Goal: Task Accomplishment & Management: Manage account settings

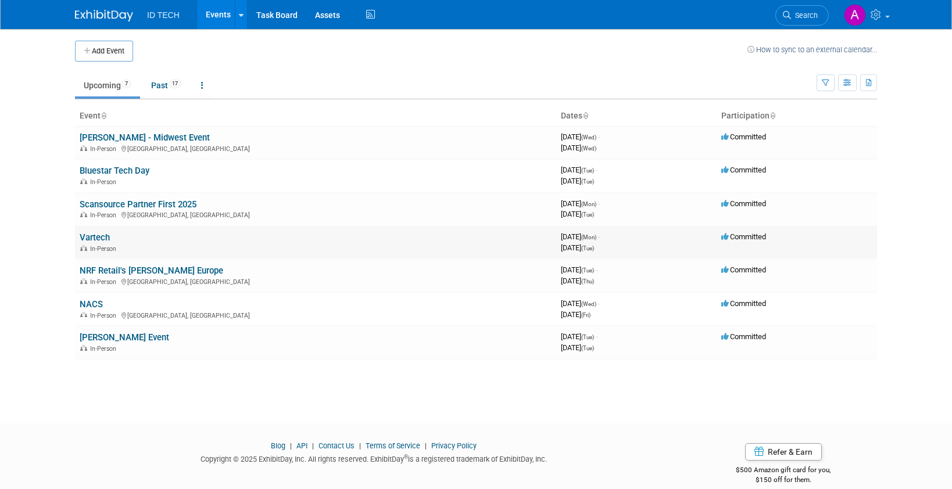
click at [96, 234] on link "Vartech" at bounding box center [95, 237] width 30 height 10
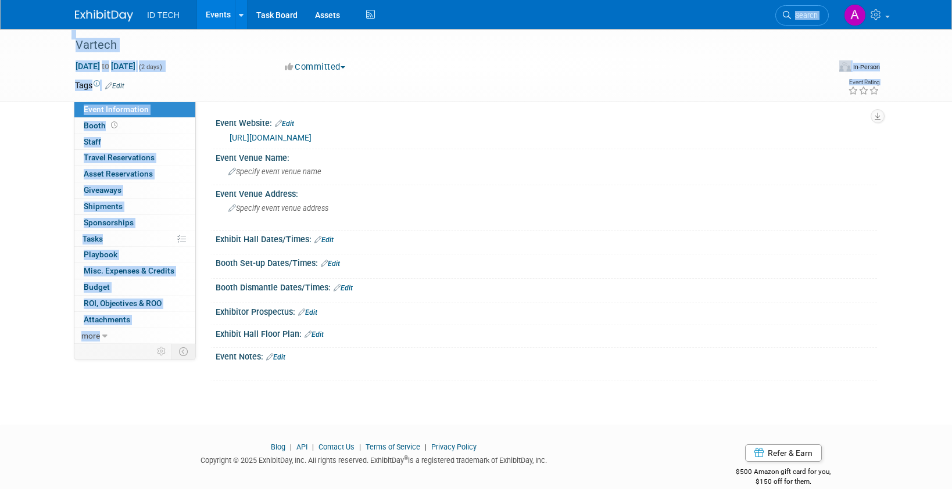
drag, startPoint x: 640, startPoint y: 18, endPoint x: 649, endPoint y: -17, distance: 36.6
click at [649, 0] on html "ID TECH Events Add Event Bulk Upload Events Shareable Event Boards Recently Vie…" at bounding box center [476, 244] width 952 height 489
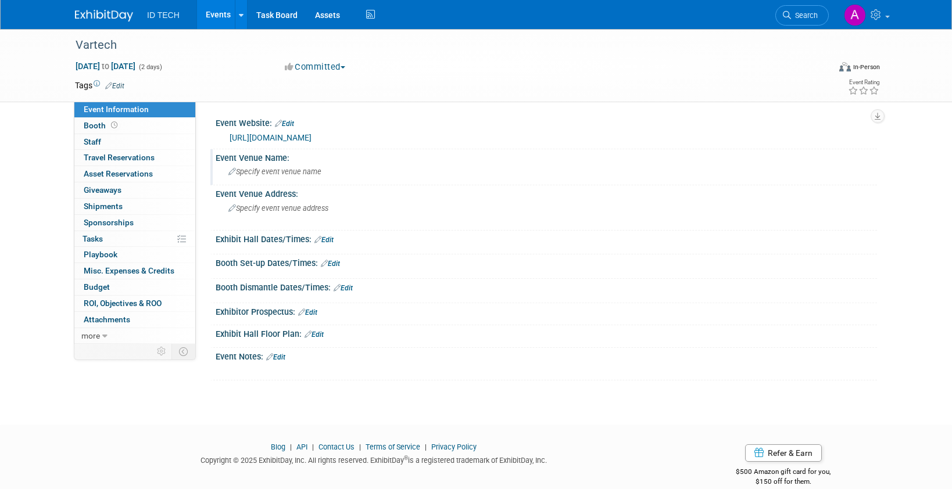
click at [276, 174] on span "Specify event venue name" at bounding box center [274, 171] width 93 height 9
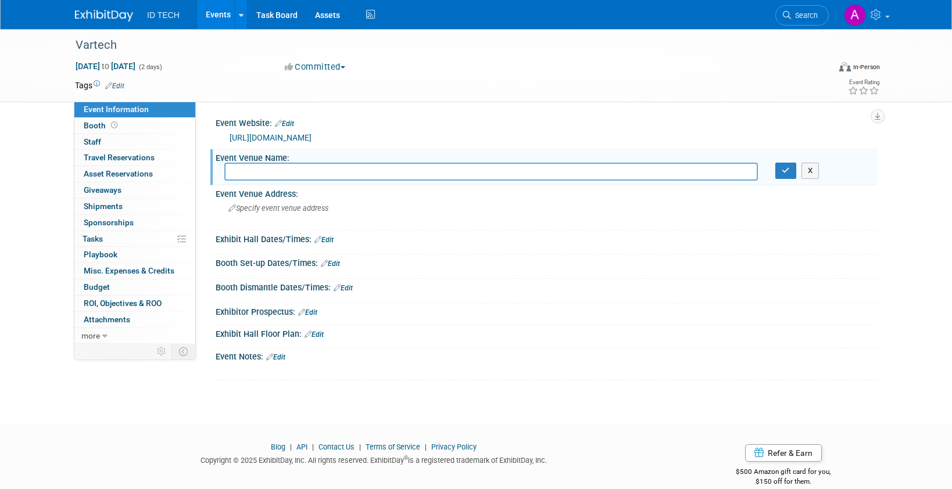
click at [229, 171] on input "text" at bounding box center [490, 172] width 533 height 18
paste input "Atlantis Paradise Resort"
type input "Atlantis Paradise Resort"
click at [783, 171] on icon "button" at bounding box center [786, 171] width 8 height 8
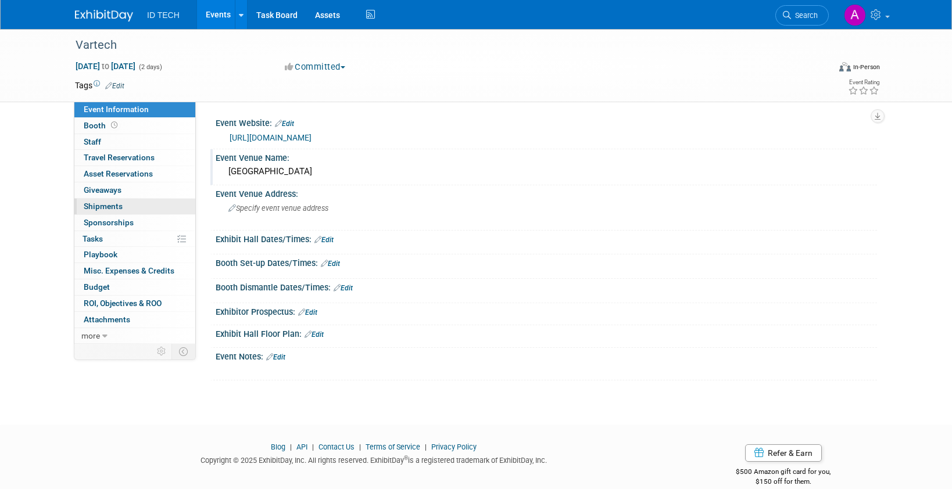
click at [110, 205] on span "Shipments 0" at bounding box center [103, 206] width 39 height 9
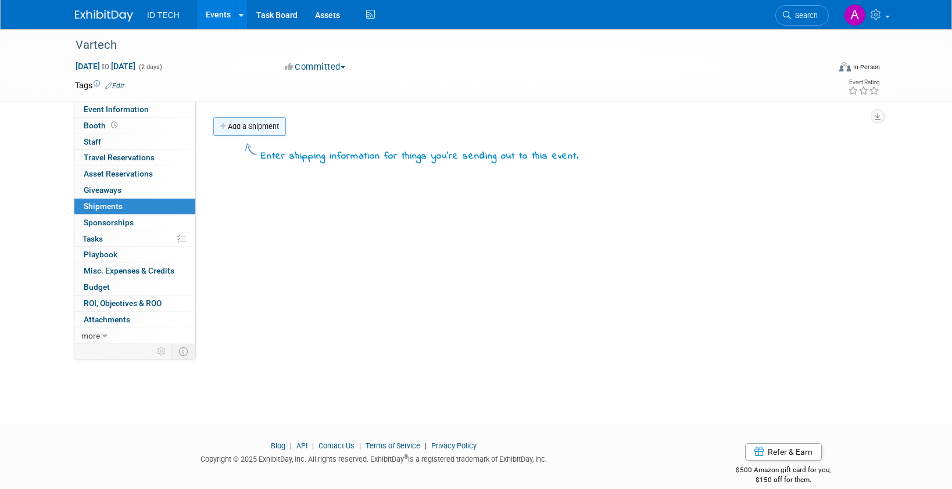
click at [239, 131] on link "Add a Shipment" at bounding box center [249, 126] width 73 height 19
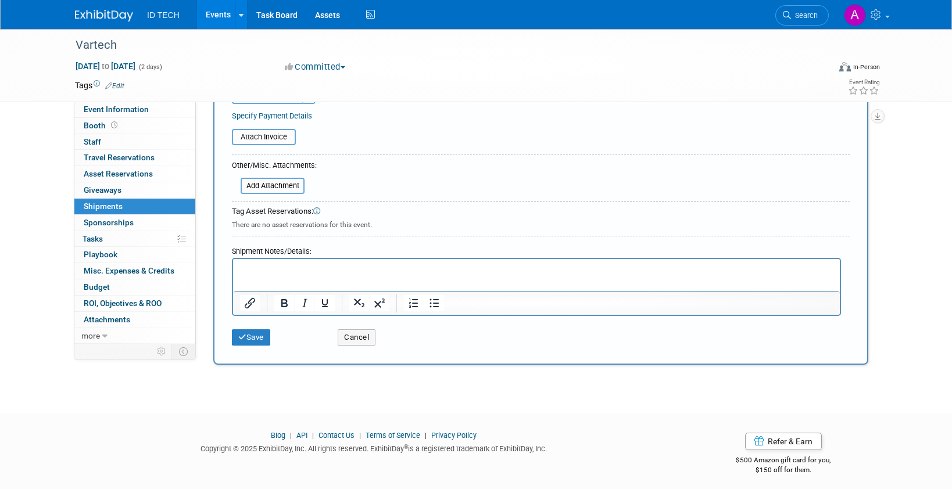
scroll to position [277, 0]
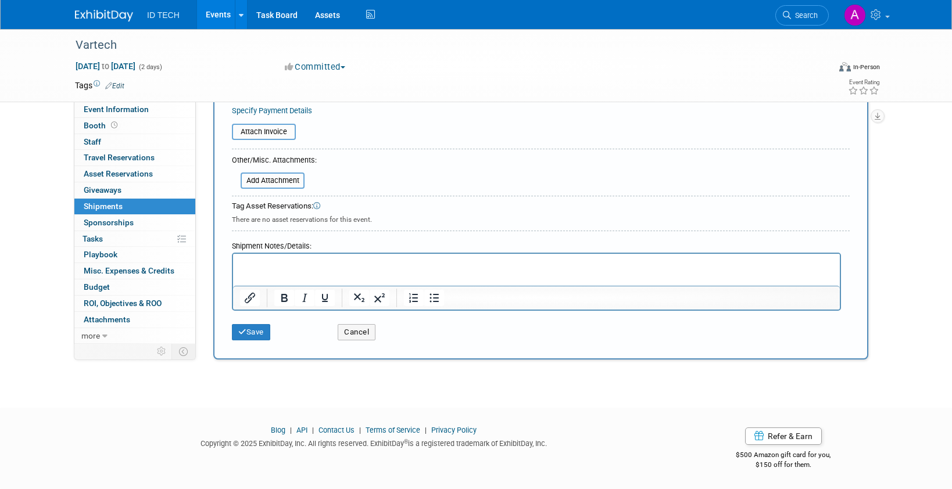
click at [296, 257] on html at bounding box center [536, 262] width 607 height 16
click at [296, 265] on p "Rich Text Area. Press ALT-0 for help." at bounding box center [536, 265] width 593 height 12
click at [350, 270] on p "To enrich screen reader interactions, please activate Accessibility in Grammarl…" at bounding box center [536, 276] width 593 height 12
click at [719, 275] on p "LION Exhibition Freight c/o EMO TRANS, INC / VARTECH Exhibit Company Name 11421…" at bounding box center [536, 276] width 593 height 12
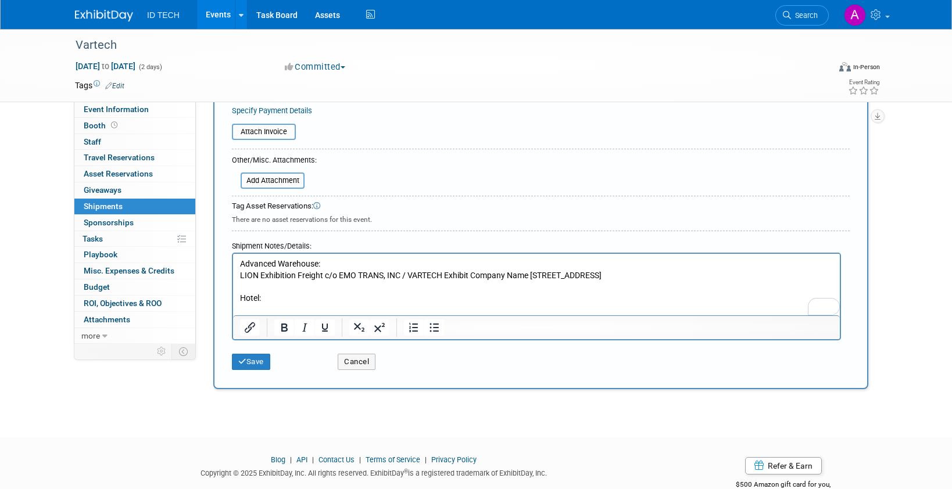
click at [260, 310] on p "To enrich screen reader interactions, please activate Accessibility in Grammarl…" at bounding box center [536, 310] width 593 height 12
drag, startPoint x: 241, startPoint y: 364, endPoint x: 756, endPoint y: 327, distance: 516.8
click at [241, 364] on icon "submit" at bounding box center [242, 362] width 8 height 8
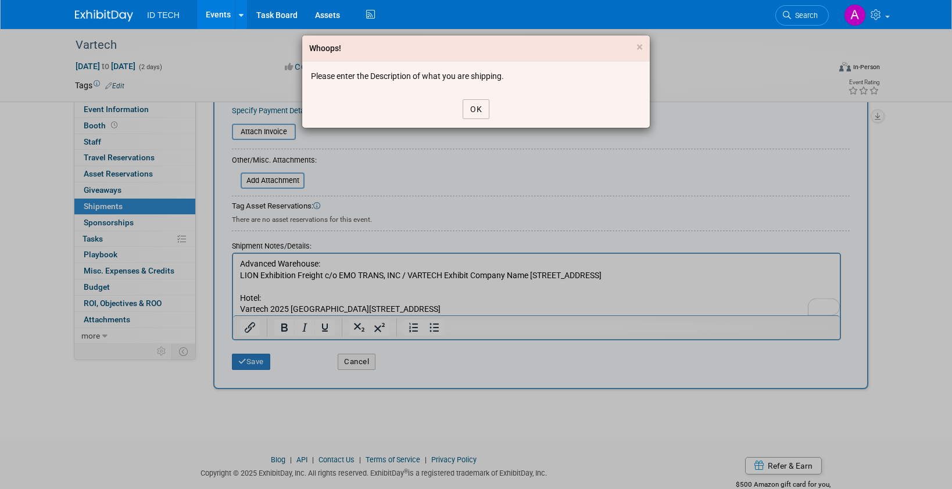
click at [478, 108] on button "OK" at bounding box center [476, 109] width 27 height 20
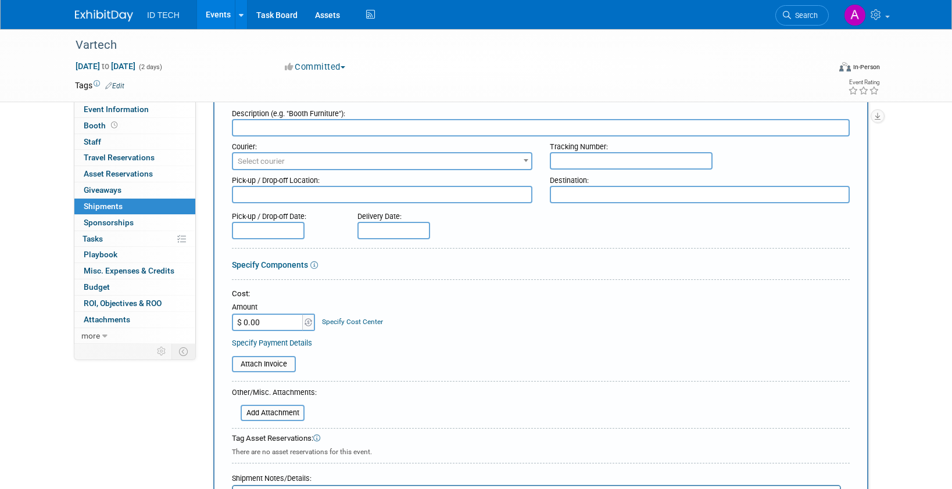
scroll to position [0, 0]
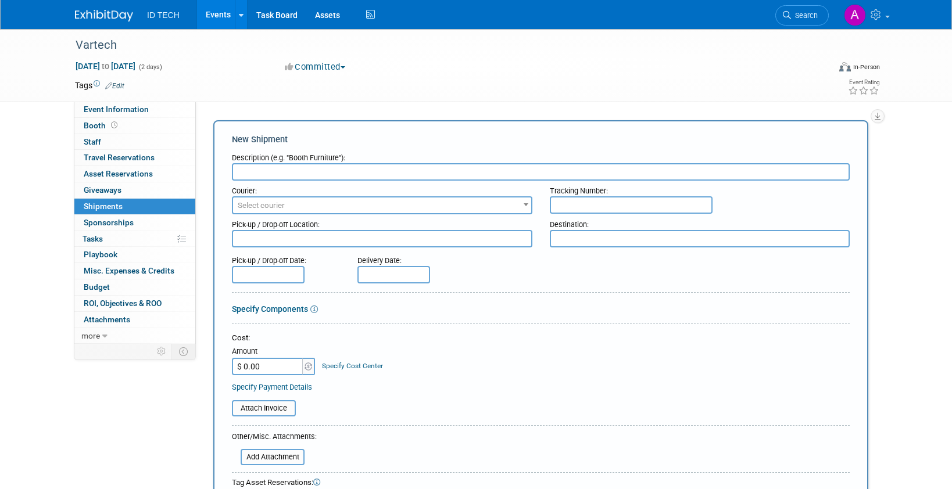
click at [291, 170] on input "text" at bounding box center [541, 171] width 618 height 17
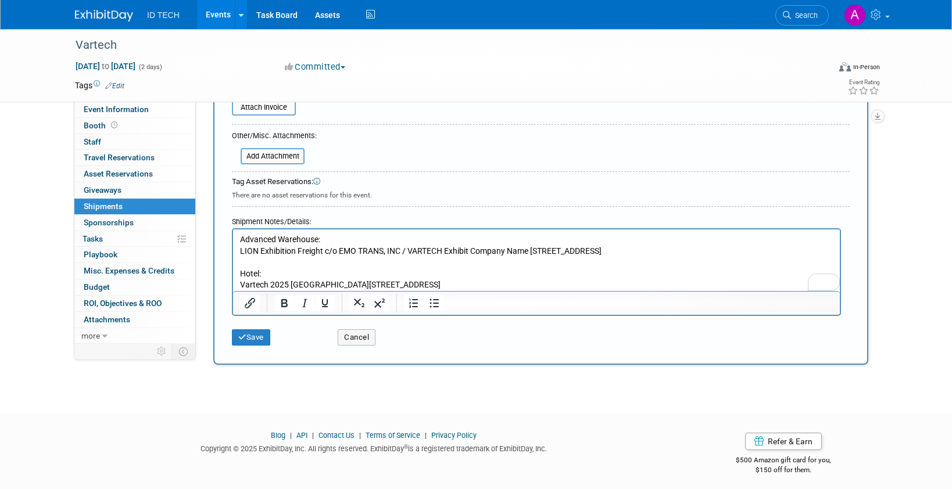
scroll to position [306, 0]
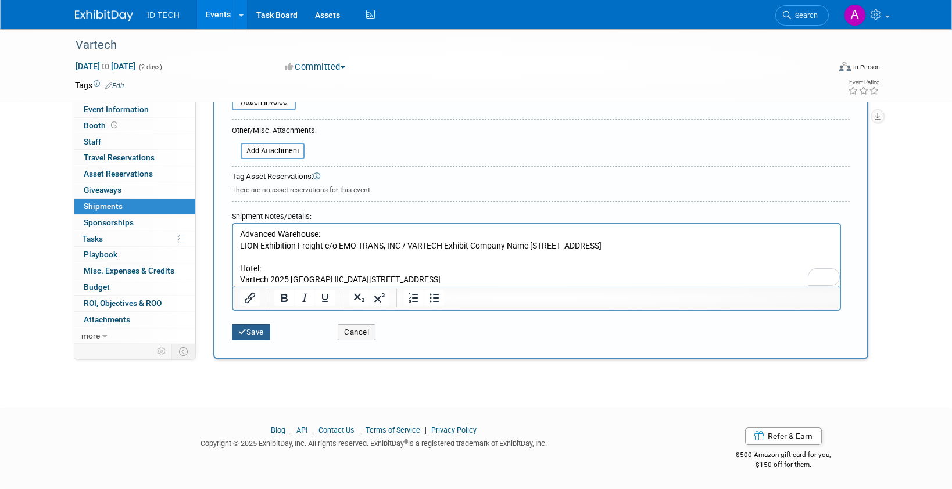
type input "Shipping Address"
click at [241, 328] on icon "submit" at bounding box center [242, 332] width 8 height 8
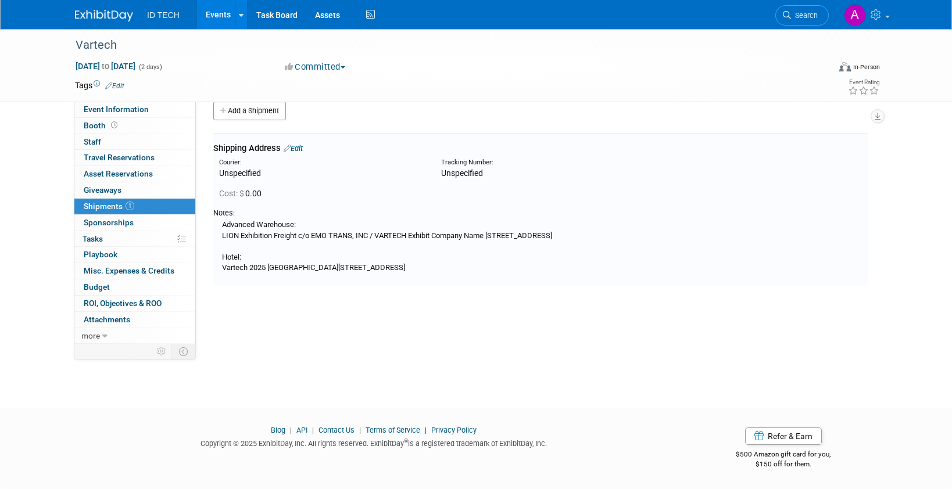
scroll to position [0, 0]
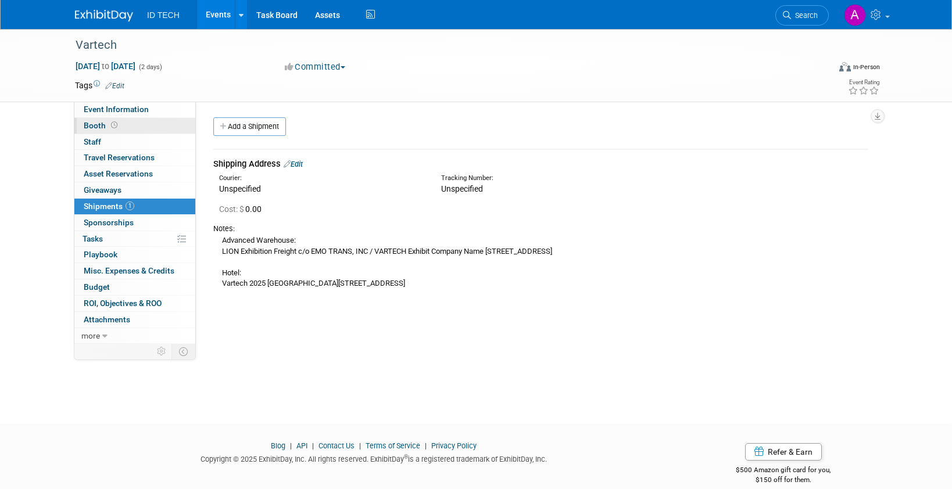
click at [99, 125] on span "Booth" at bounding box center [102, 125] width 36 height 9
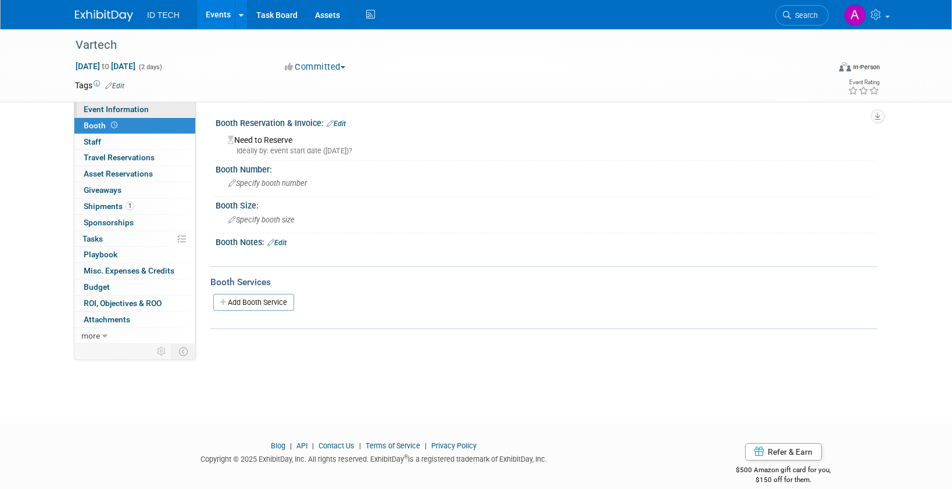
click at [114, 113] on span "Event Information" at bounding box center [116, 109] width 65 height 9
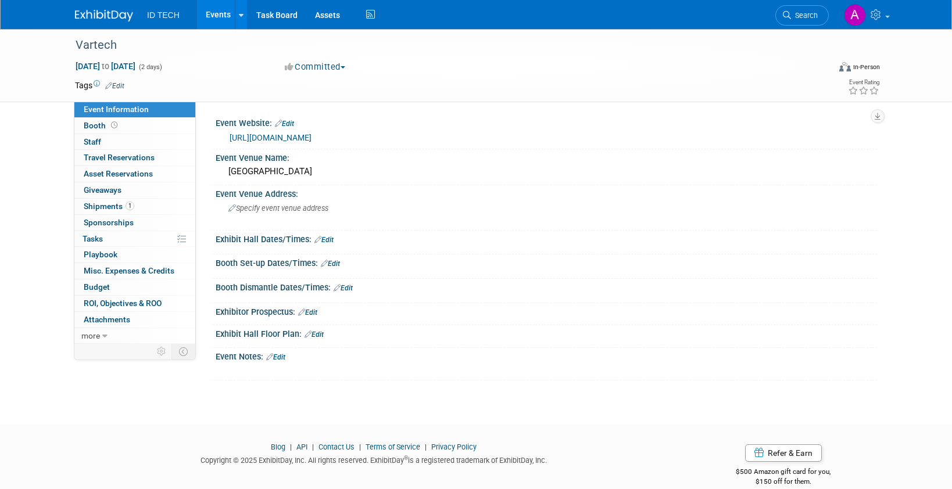
click at [327, 239] on link "Edit" at bounding box center [323, 240] width 19 height 8
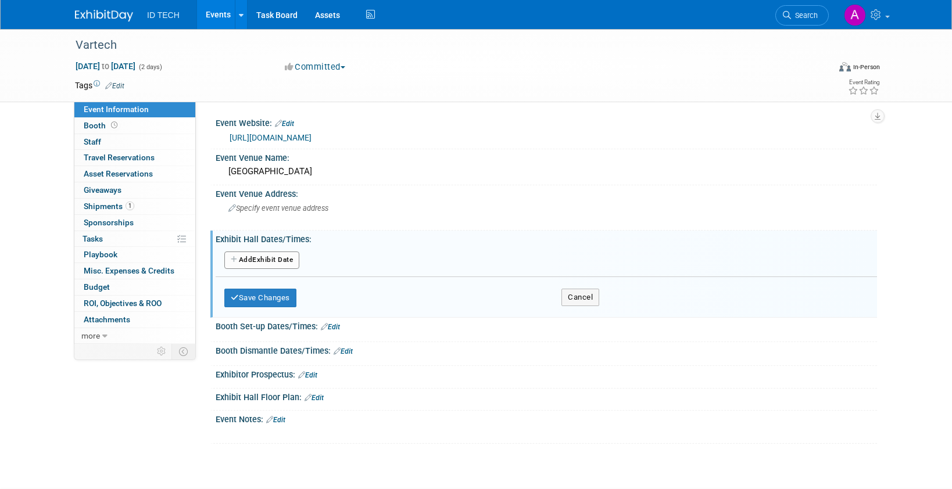
click at [278, 259] on button "Add Another Exhibit Date" at bounding box center [261, 260] width 75 height 17
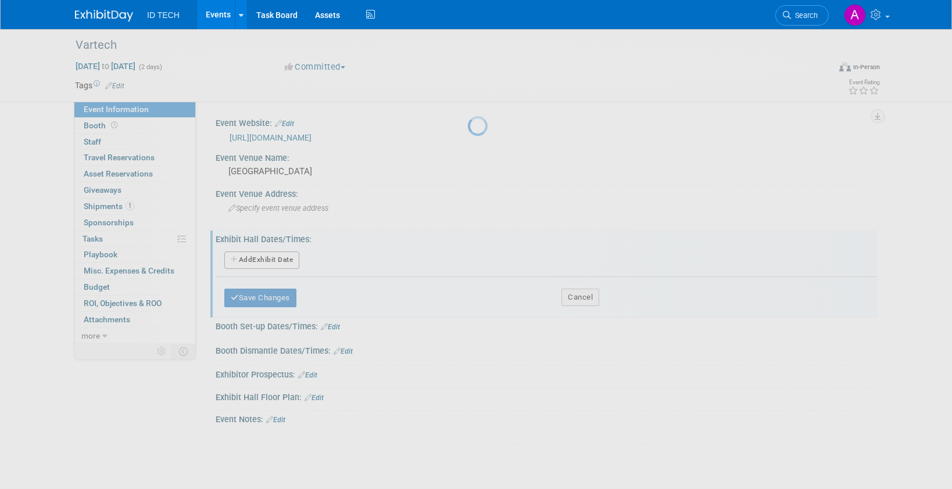
select select "8"
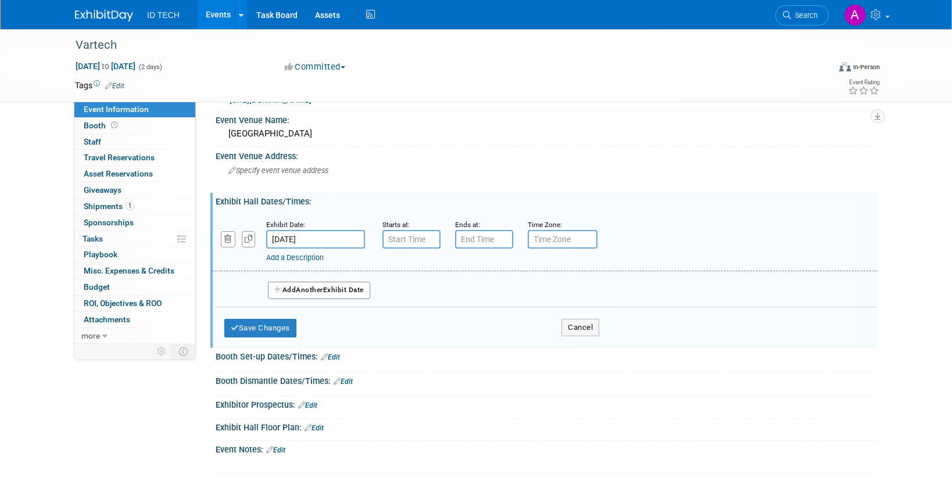
scroll to position [58, 0]
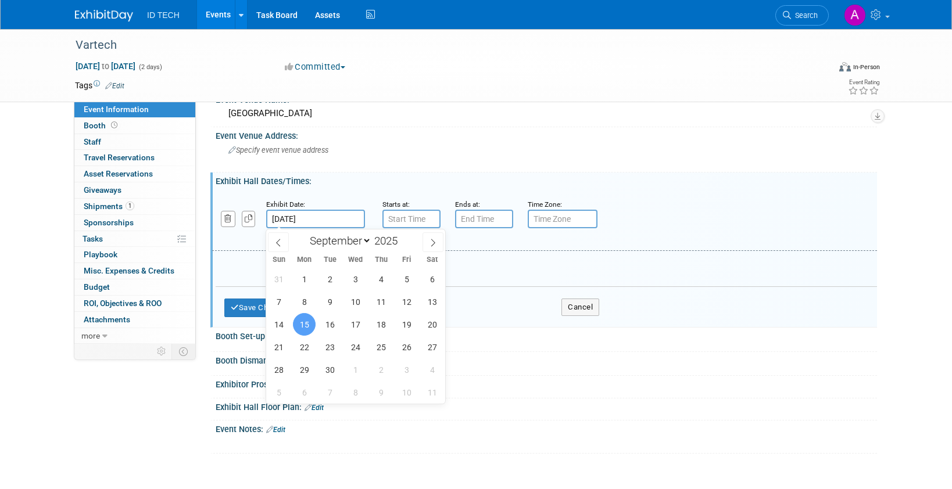
click at [330, 221] on input "Sep 15, 2025" at bounding box center [315, 219] width 99 height 19
click at [305, 326] on span "15" at bounding box center [304, 324] width 23 height 23
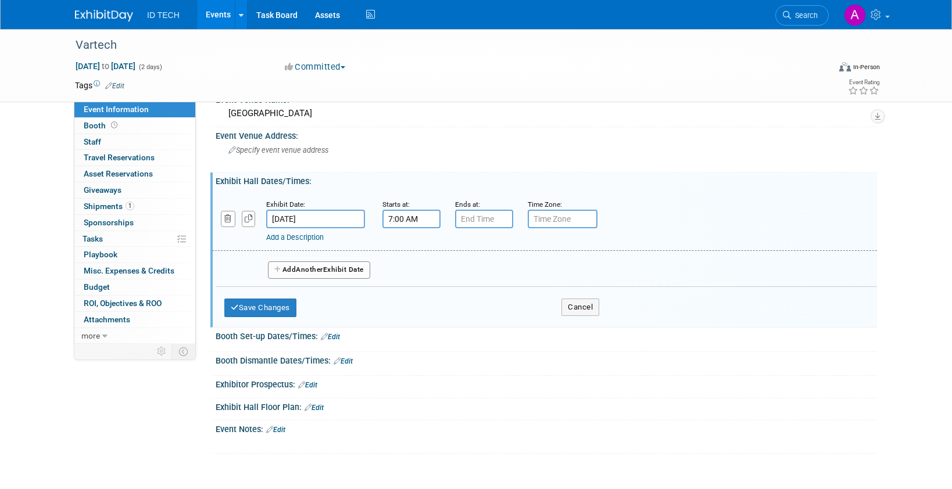
click at [418, 222] on input "7:00 AM" at bounding box center [411, 219] width 58 height 19
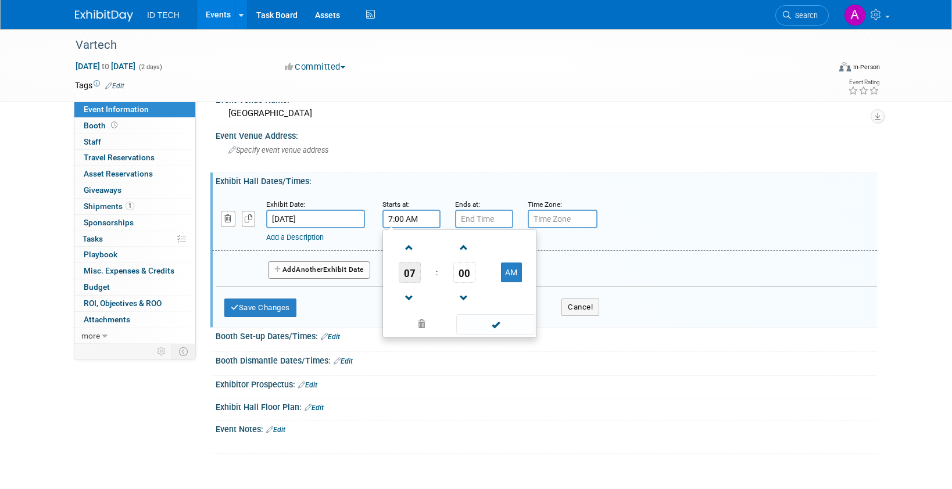
click at [410, 273] on span "07" at bounding box center [410, 272] width 22 height 21
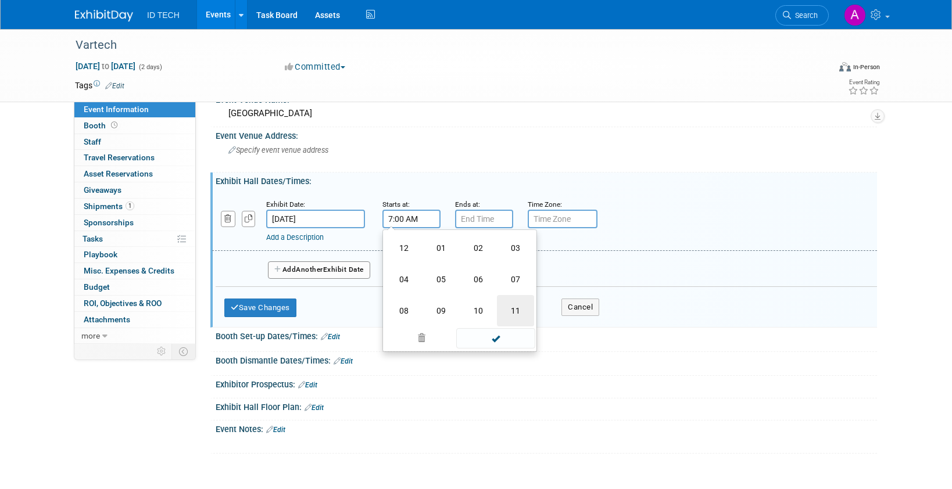
click at [508, 306] on td "11" at bounding box center [515, 310] width 37 height 31
type input "11:00 AM"
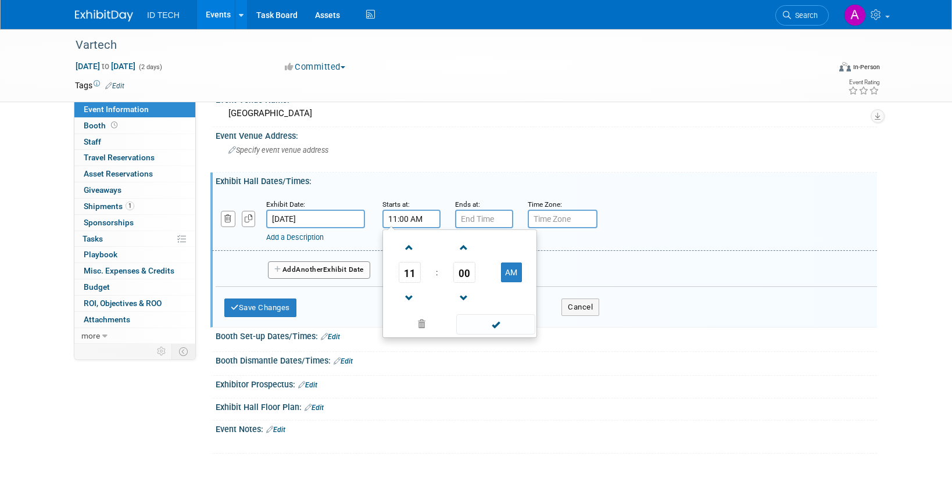
drag, startPoint x: 491, startPoint y: 327, endPoint x: 491, endPoint y: 266, distance: 61.6
click at [490, 326] on span at bounding box center [495, 324] width 78 height 20
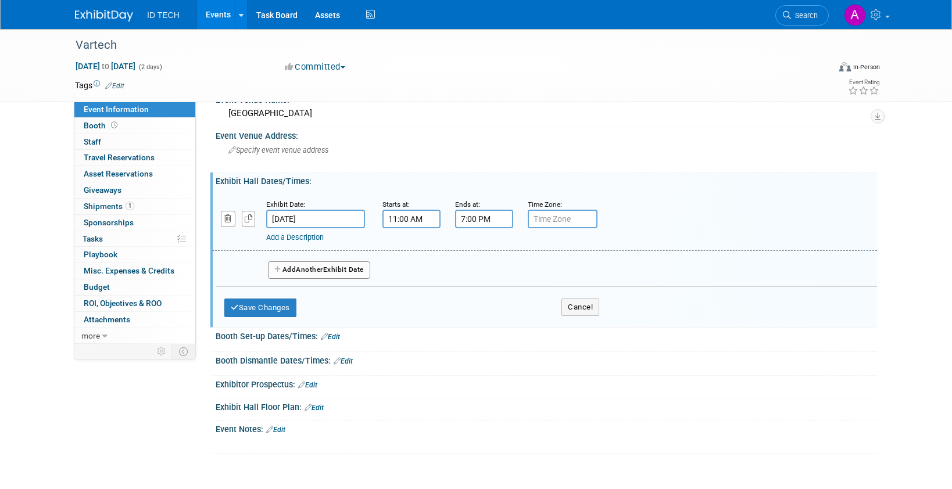
click at [489, 221] on input "7:00 PM" at bounding box center [484, 219] width 58 height 19
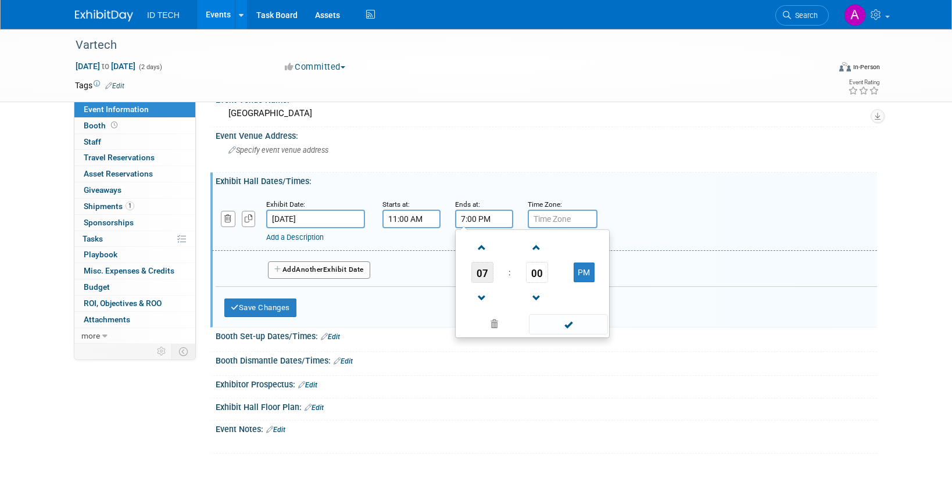
click at [479, 277] on span "07" at bounding box center [482, 272] width 22 height 21
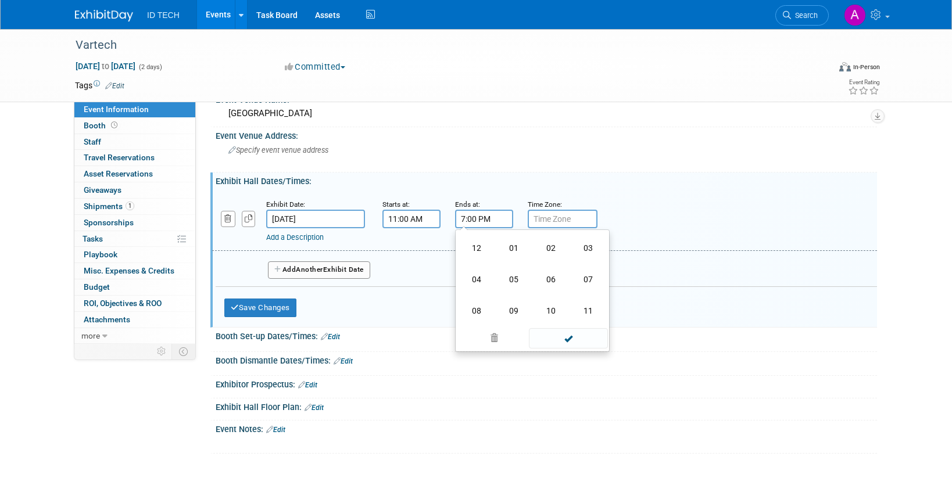
click at [479, 277] on td "04" at bounding box center [476, 279] width 37 height 31
type input "4:00 PM"
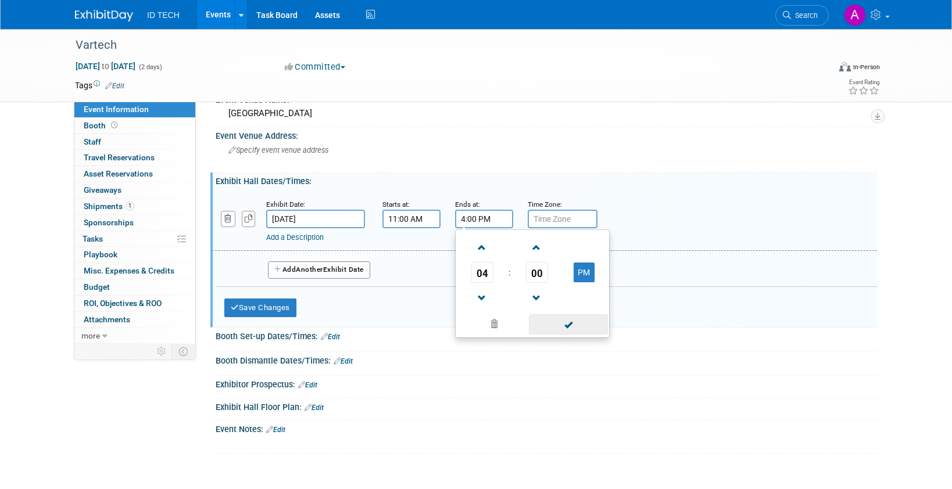
click at [590, 319] on span at bounding box center [568, 324] width 78 height 20
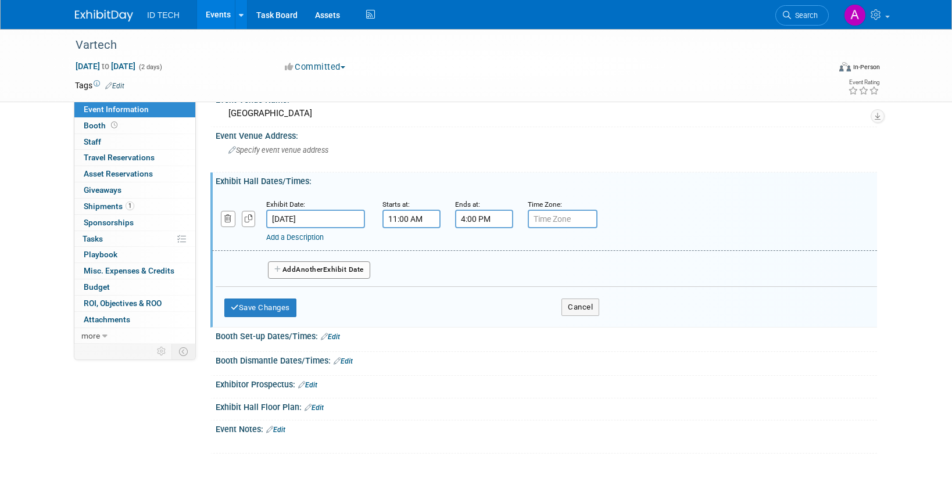
drag, startPoint x: 298, startPoint y: 272, endPoint x: 313, endPoint y: 268, distance: 15.1
click at [298, 272] on button "Add Another Exhibit Date" at bounding box center [319, 269] width 102 height 17
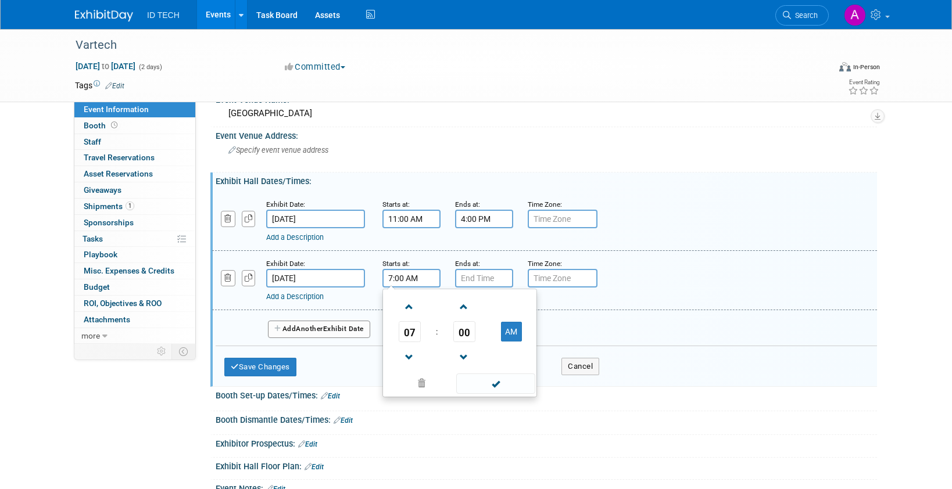
click at [432, 278] on input "7:00 AM" at bounding box center [411, 278] width 58 height 19
click at [409, 331] on span "07" at bounding box center [410, 331] width 22 height 21
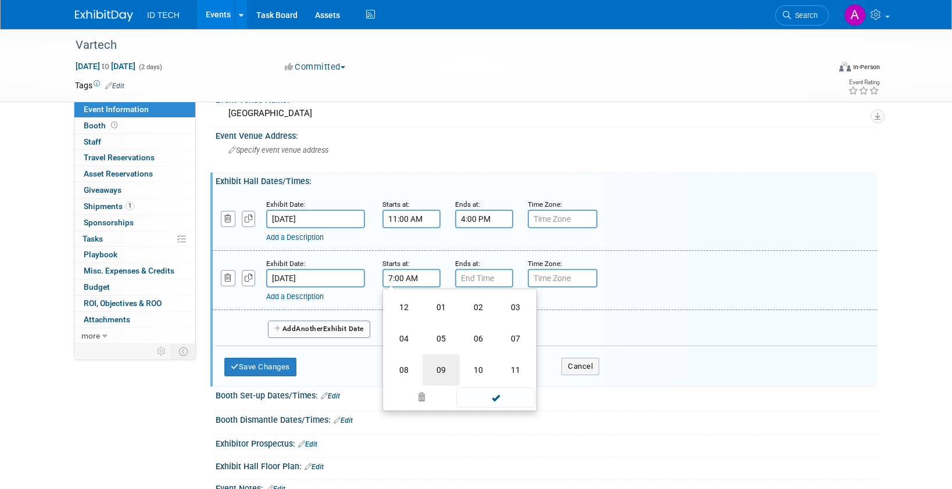
click at [438, 367] on td "09" at bounding box center [440, 369] width 37 height 31
type input "9:00 AM"
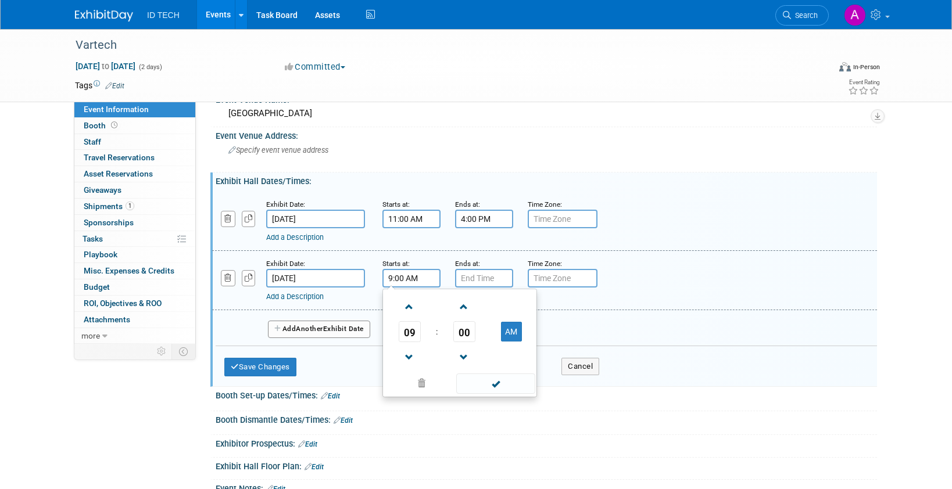
drag, startPoint x: 493, startPoint y: 383, endPoint x: 488, endPoint y: 324, distance: 59.5
click at [493, 381] on span at bounding box center [495, 384] width 78 height 20
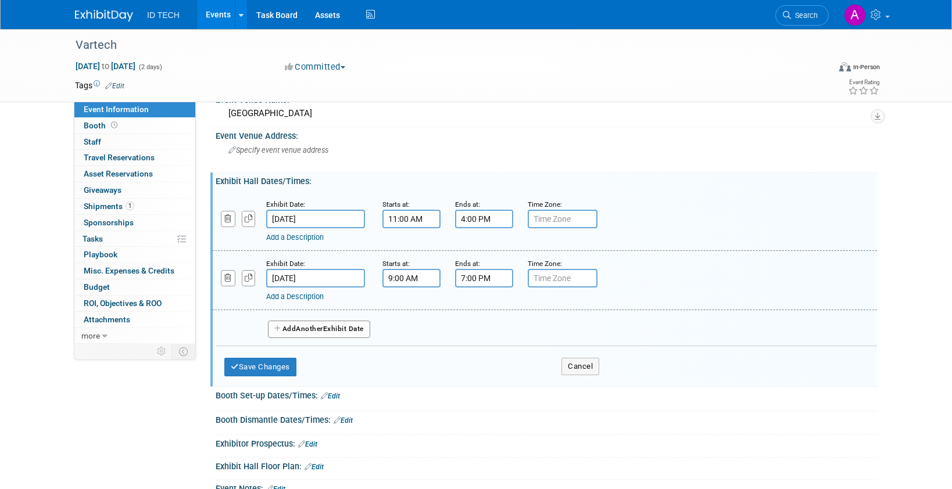
click at [488, 275] on input "7:00 PM" at bounding box center [484, 278] width 58 height 19
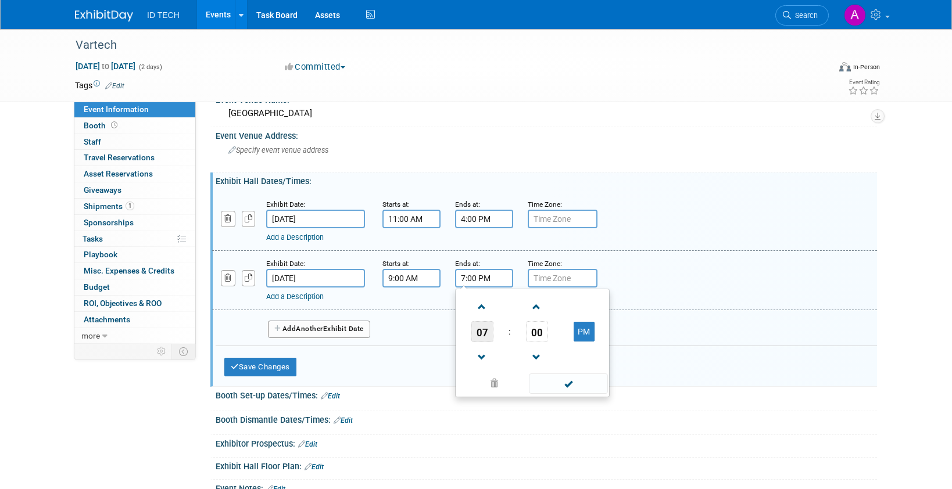
click at [484, 341] on span "07" at bounding box center [482, 331] width 22 height 21
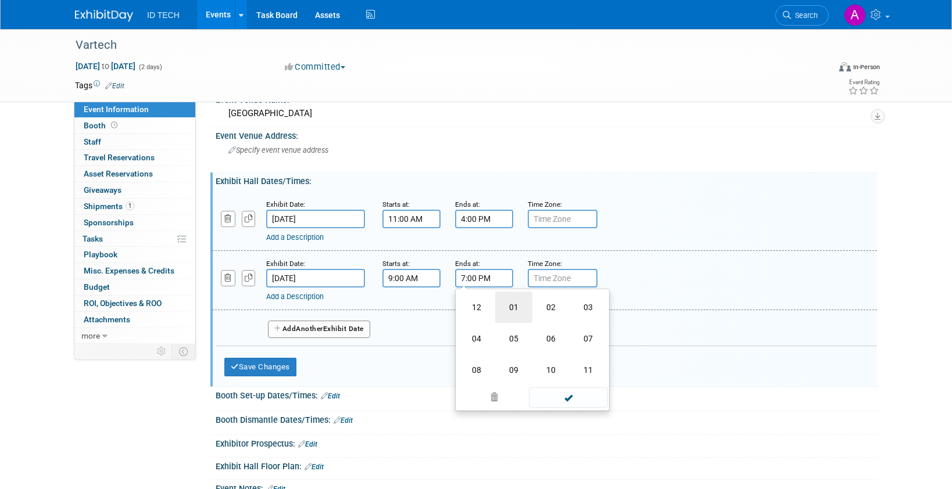
click at [517, 314] on td "01" at bounding box center [513, 307] width 37 height 31
type input "1:00 PM"
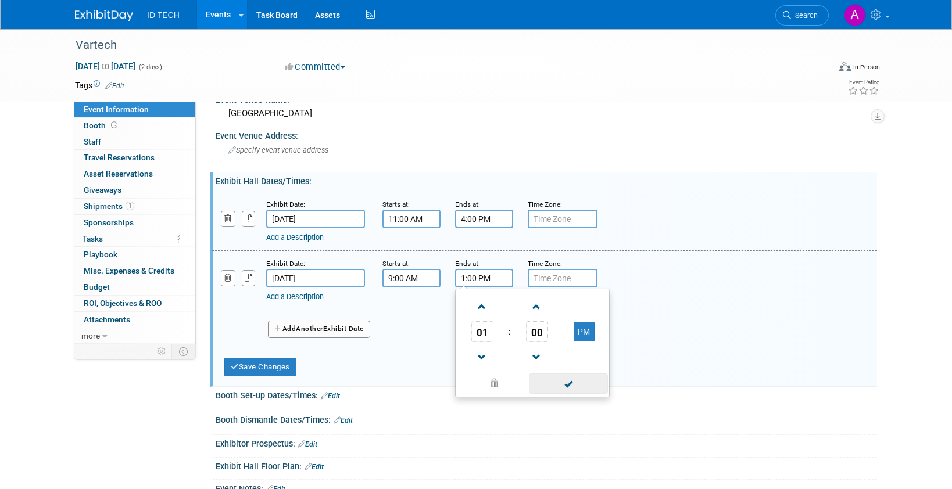
click at [573, 387] on span at bounding box center [568, 384] width 78 height 20
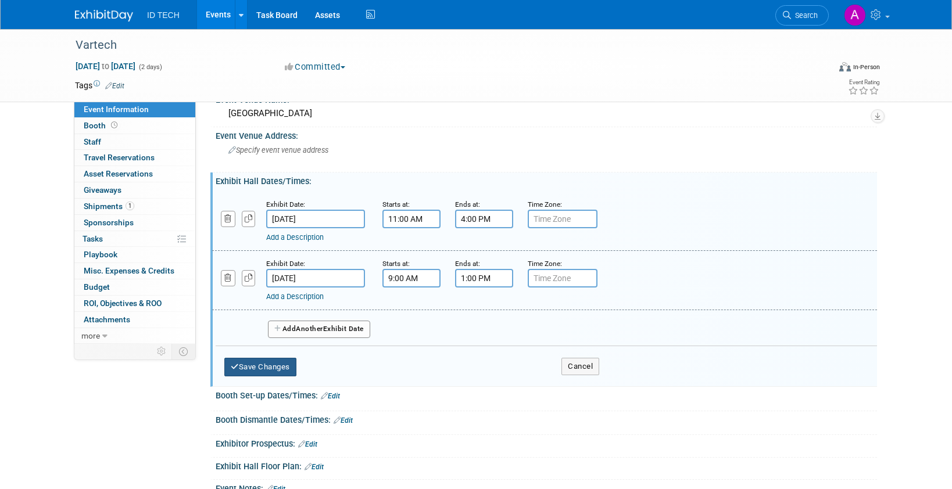
click at [280, 363] on button "Save Changes" at bounding box center [260, 367] width 72 height 19
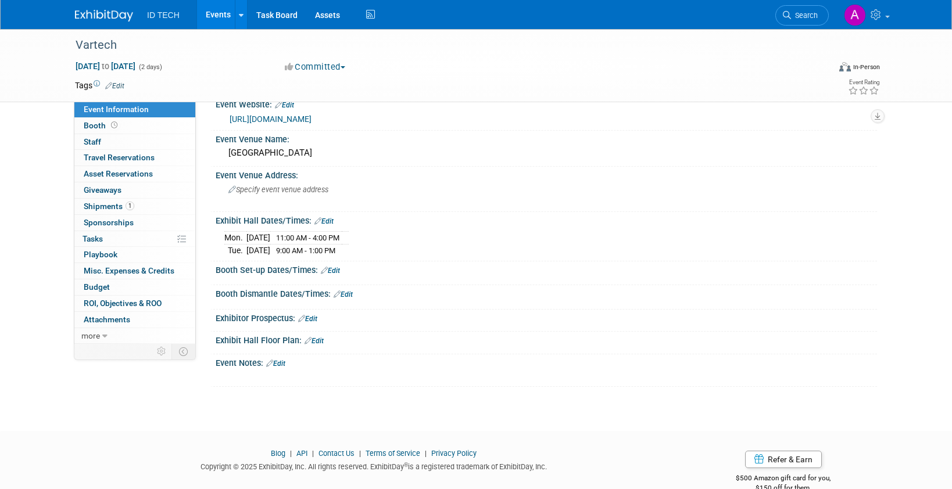
scroll to position [0, 0]
